Goal: Information Seeking & Learning: Find specific fact

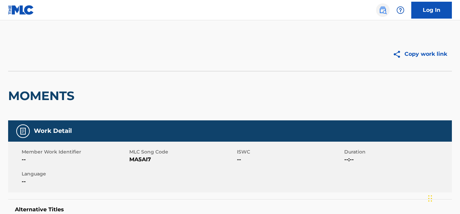
click at [386, 10] on img at bounding box center [382, 10] width 8 height 8
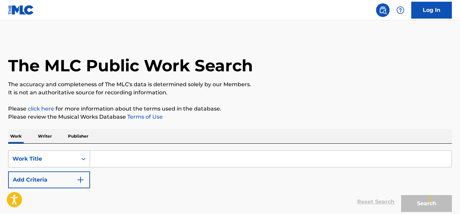
click at [75, 155] on div "Work Title" at bounding box center [42, 159] width 69 height 13
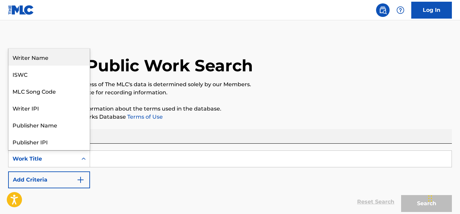
click at [69, 63] on div "Writer Name" at bounding box center [48, 57] width 81 height 17
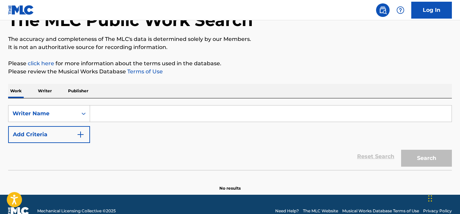
scroll to position [59, 0]
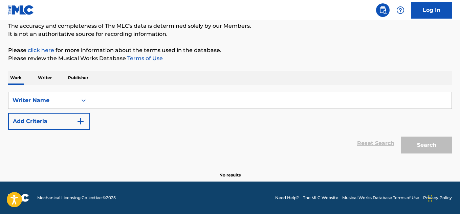
click at [118, 103] on input "Search Form" at bounding box center [270, 100] width 361 height 16
paste input "[PERSON_NAME]"
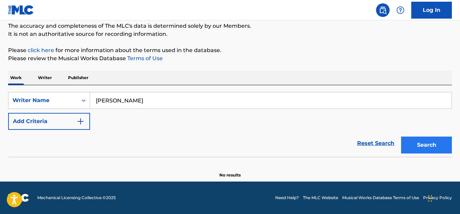
type input "[PERSON_NAME]"
click at [427, 145] on button "Search" at bounding box center [426, 145] width 51 height 17
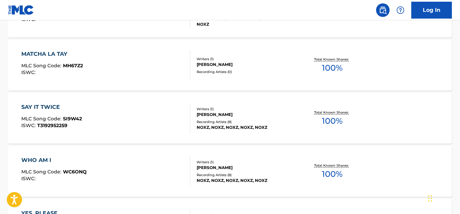
scroll to position [140, 0]
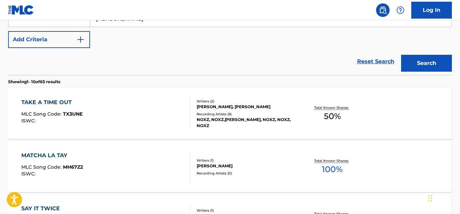
click at [246, 124] on div "NOXZ, NOXZ,[PERSON_NAME], NOXZ, NOXZ, NOXZ" at bounding box center [245, 123] width 99 height 12
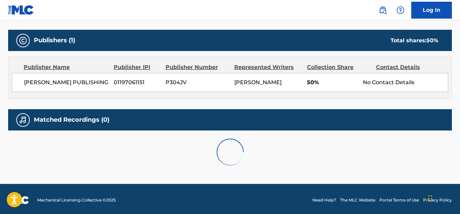
scroll to position [293, 0]
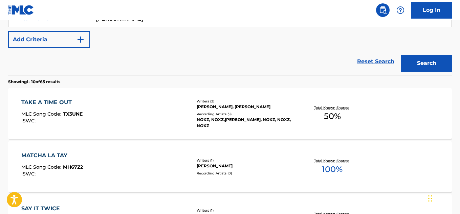
click at [216, 169] on div "[PERSON_NAME]" at bounding box center [245, 166] width 99 height 6
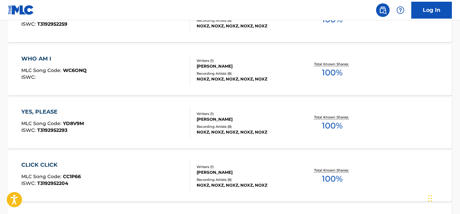
click at [246, 75] on div "Recording Artists ( 8 )" at bounding box center [245, 73] width 99 height 5
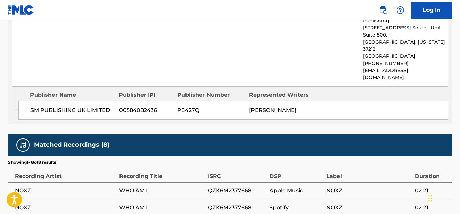
scroll to position [372, 0]
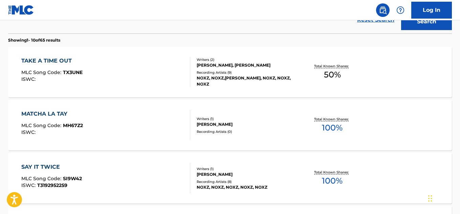
scroll to position [192, 0]
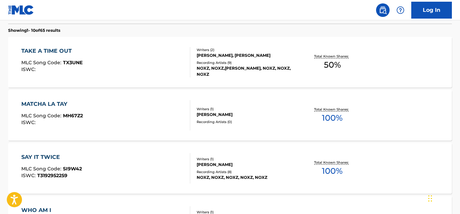
click at [237, 128] on div "MATCHA LA TAY MLC Song Code : MH67Z2 ISWC : Writers ( 1 ) [PERSON_NAME] Recordi…" at bounding box center [229, 115] width 443 height 51
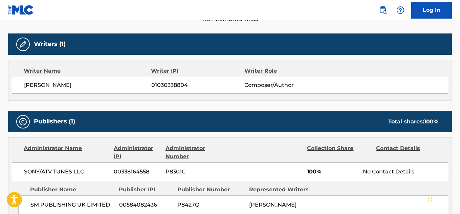
scroll to position [271, 0]
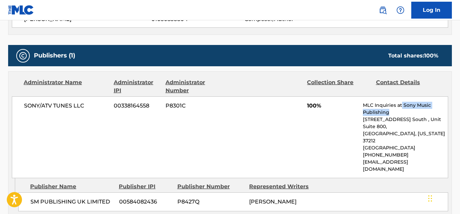
drag, startPoint x: 402, startPoint y: 106, endPoint x: 419, endPoint y: 108, distance: 17.1
click at [422, 110] on p "MLC Inquiries at Sony Music Publishing" at bounding box center [405, 109] width 85 height 14
drag, startPoint x: 416, startPoint y: 108, endPoint x: 402, endPoint y: 105, distance: 14.3
click at [416, 108] on p "MLC Inquiries at Sony Music Publishing" at bounding box center [405, 109] width 85 height 14
click at [398, 102] on p "MLC Inquiries at Sony Music Publishing" at bounding box center [405, 109] width 85 height 14
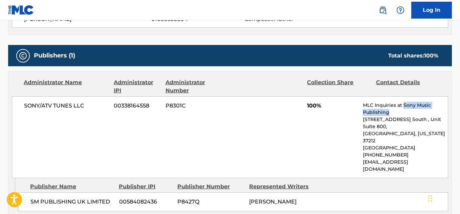
drag, startPoint x: 403, startPoint y: 105, endPoint x: 417, endPoint y: 106, distance: 13.6
click at [427, 115] on p "MLC Inquiries at Sony Music Publishing" at bounding box center [405, 109] width 85 height 14
copy p "Sony Music Publishing"
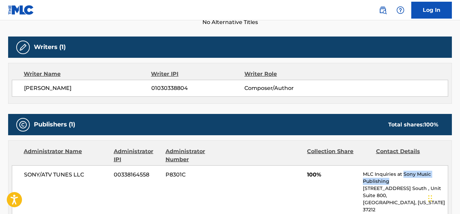
scroll to position [169, 0]
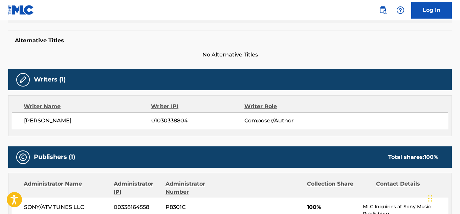
click at [176, 122] on span "01030338804" at bounding box center [197, 121] width 93 height 8
click at [175, 122] on span "01030338804" at bounding box center [197, 121] width 93 height 8
copy span "01030338804"
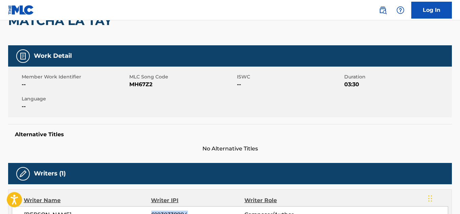
scroll to position [34, 0]
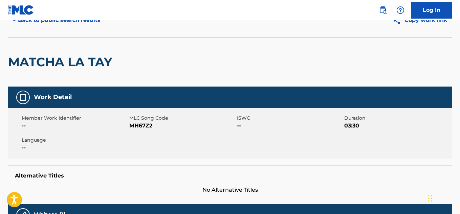
click at [140, 127] on span "MH67Z2" at bounding box center [182, 126] width 106 height 8
copy span "MH67Z2"
click at [86, 25] on button "< Back to public search results" at bounding box center [56, 20] width 97 height 17
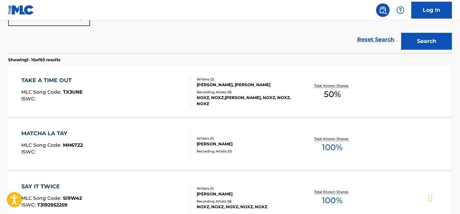
scroll to position [108, 0]
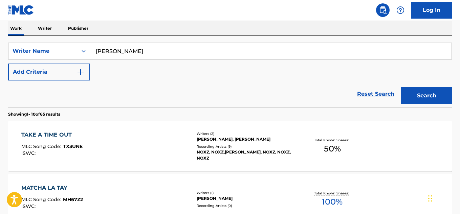
click at [140, 51] on input "[PERSON_NAME]" at bounding box center [270, 51] width 361 height 16
paste input "[PERSON_NAME]"
type input "[PERSON_NAME]"
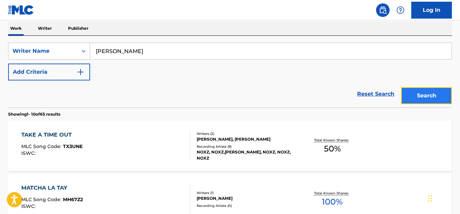
click at [420, 96] on button "Search" at bounding box center [426, 95] width 51 height 17
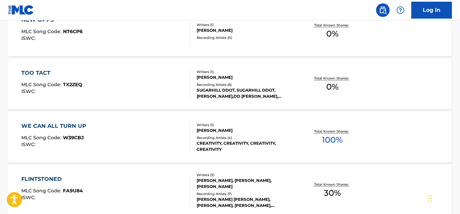
scroll to position [614, 0]
